Goal: Find contact information: Find contact information

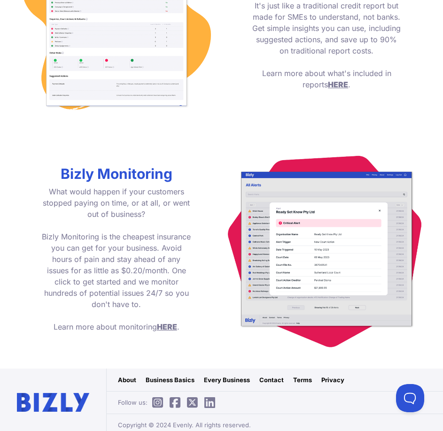
scroll to position [1231, 0]
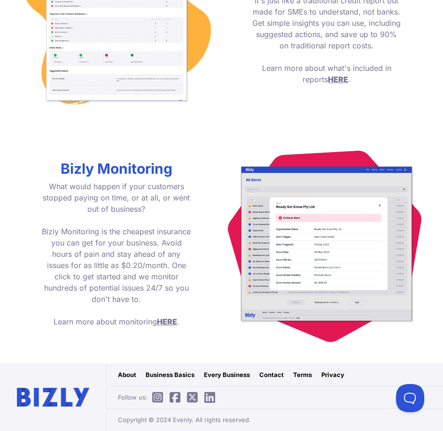
click at [274, 377] on link "Contact" at bounding box center [271, 374] width 24 height 9
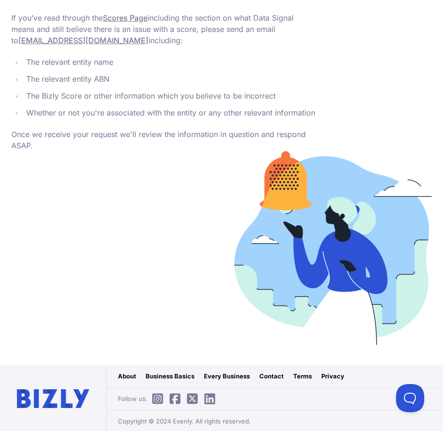
scroll to position [484, 0]
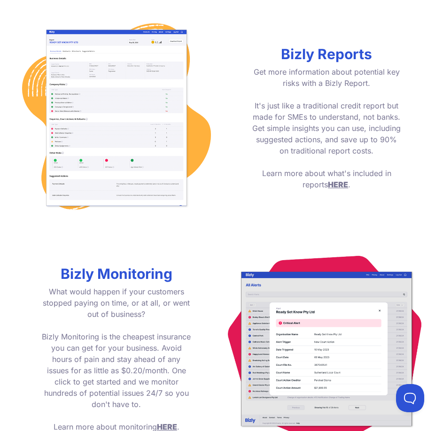
scroll to position [1231, 0]
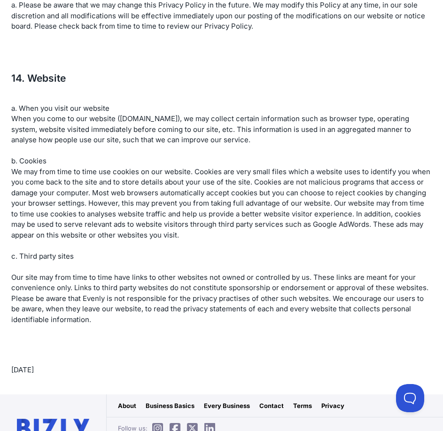
scroll to position [2625, 0]
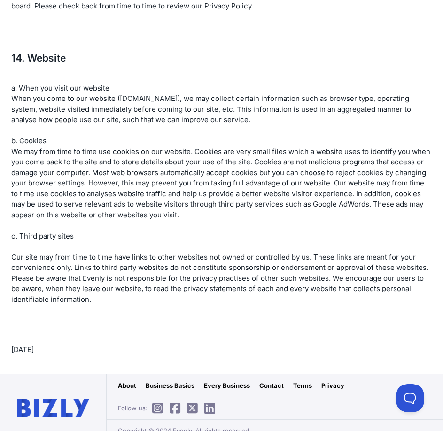
drag, startPoint x: 303, startPoint y: 373, endPoint x: 269, endPoint y: 374, distance: 34.3
